Goal: Task Accomplishment & Management: Manage account settings

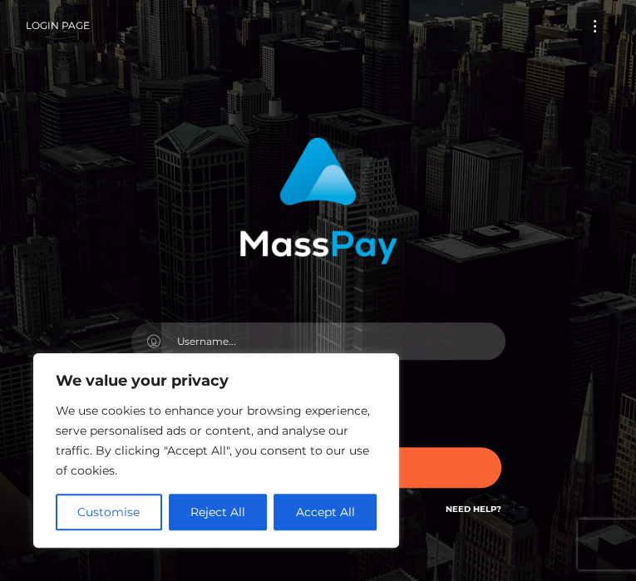
click at [299, 332] on input "text" at bounding box center [333, 341] width 344 height 37
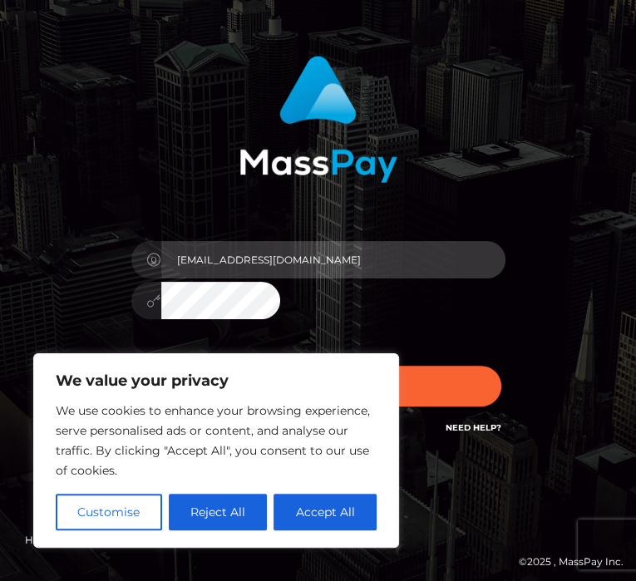
scroll to position [86, 0]
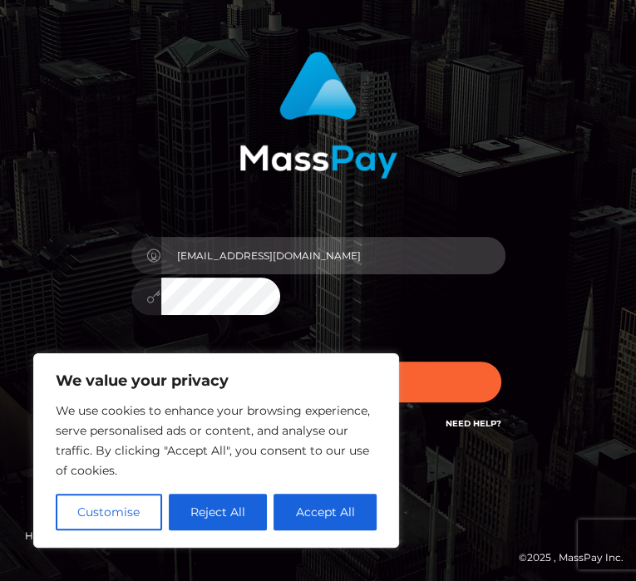
type input "[EMAIL_ADDRESS][DOMAIN_NAME]"
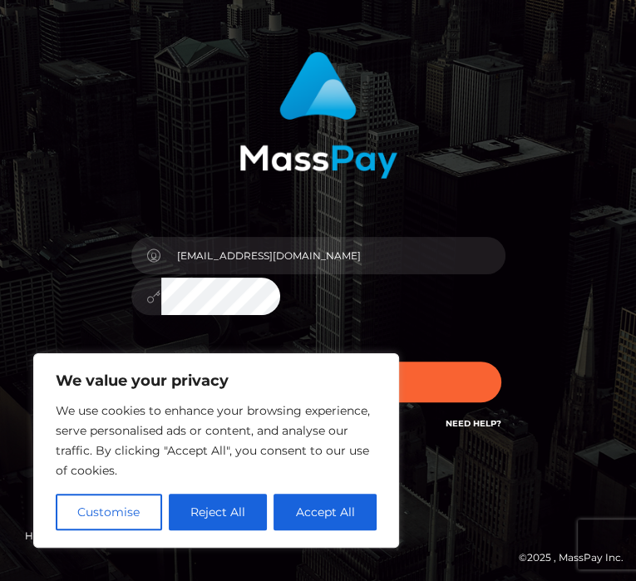
scroll to position [0, 0]
click at [135, 362] on button "Sign in" at bounding box center [318, 382] width 366 height 41
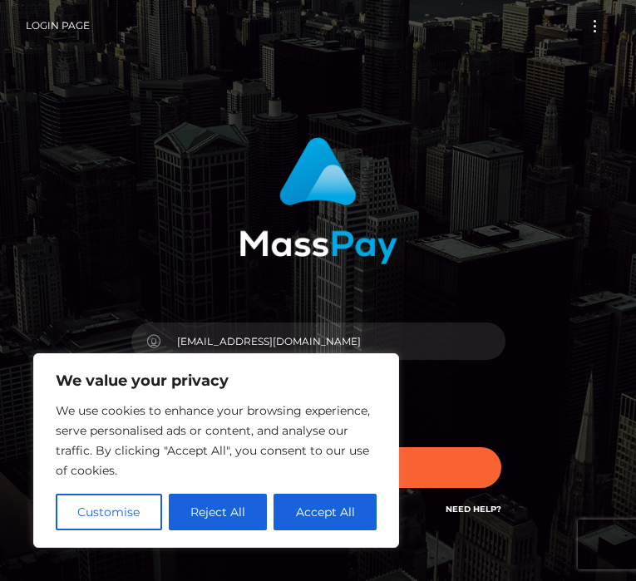
scroll to position [91, 0]
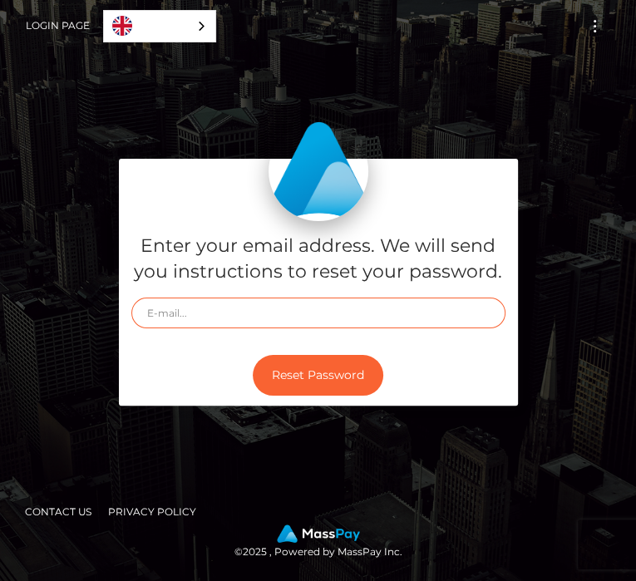
click at [305, 328] on input "text" at bounding box center [318, 313] width 374 height 31
